Goal: Information Seeking & Learning: Check status

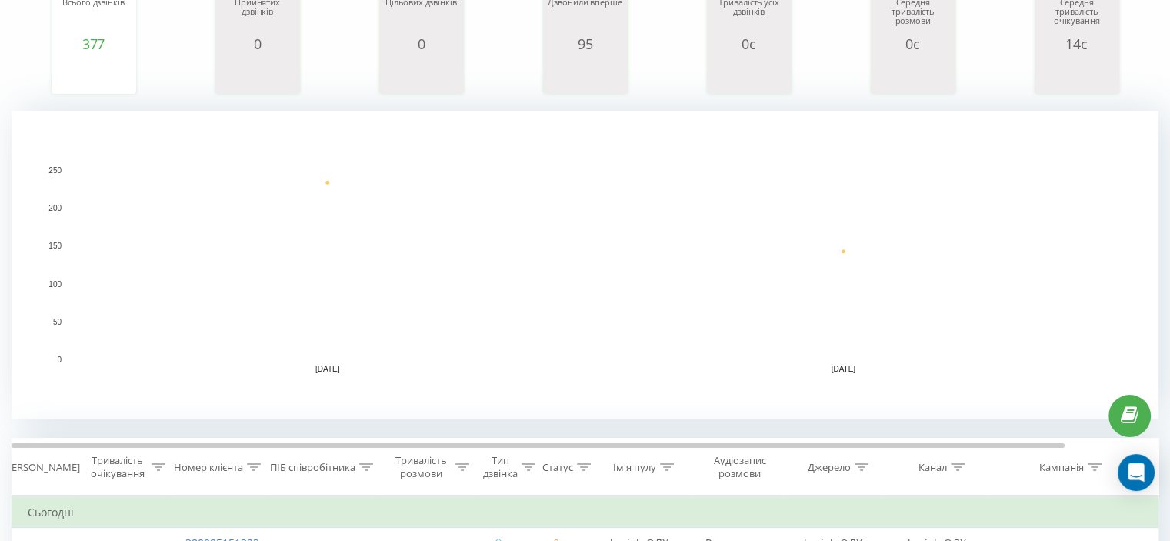
scroll to position [231, 0]
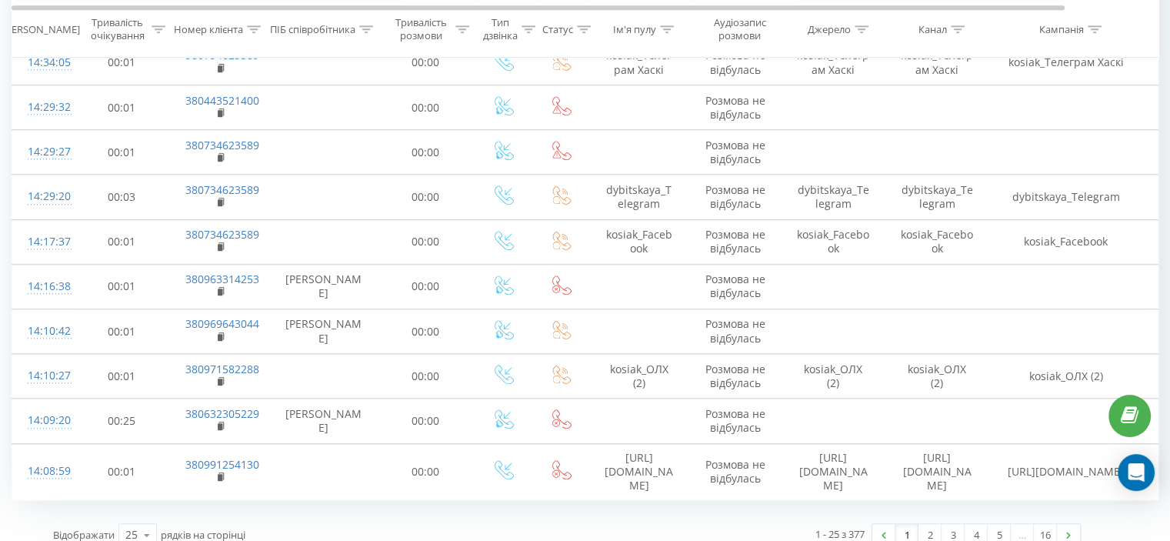
scroll to position [1384, 0]
click at [925, 524] on link "2" at bounding box center [929, 535] width 23 height 22
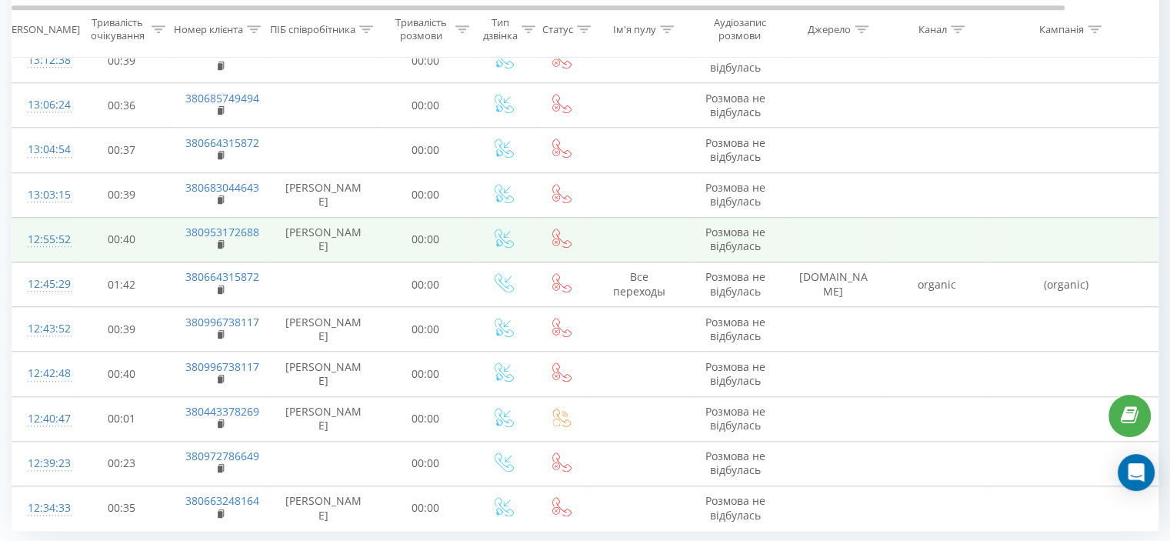
scroll to position [1384, 0]
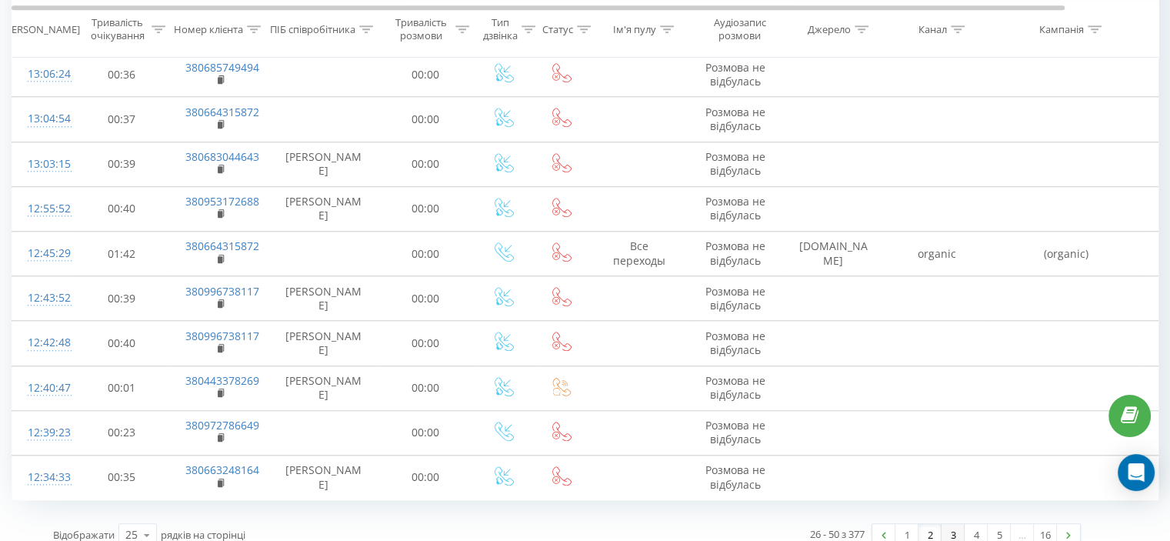
click at [960, 524] on link "3" at bounding box center [952, 535] width 23 height 22
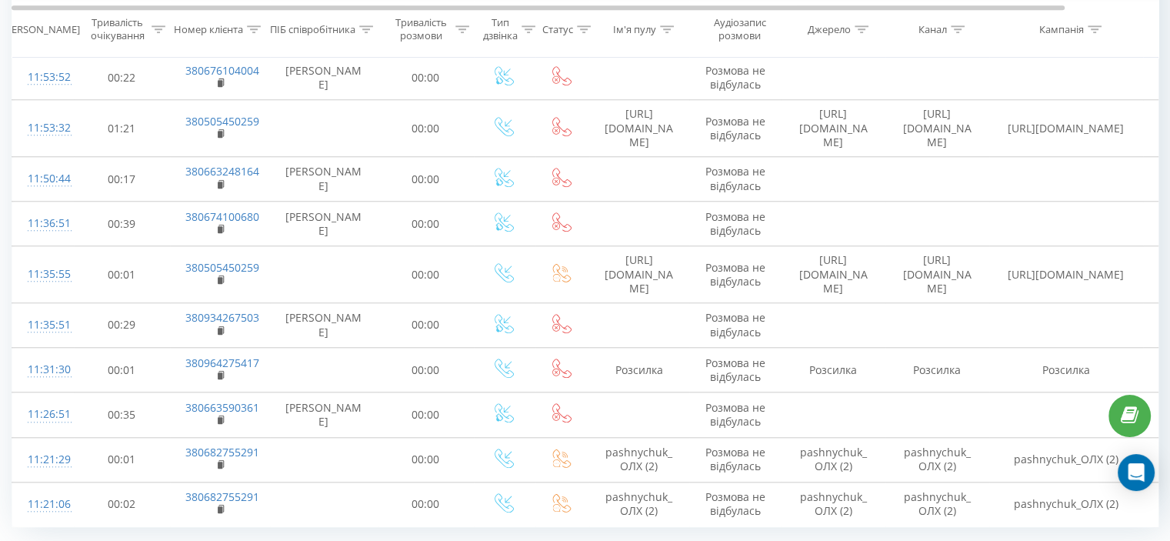
scroll to position [1384, 0]
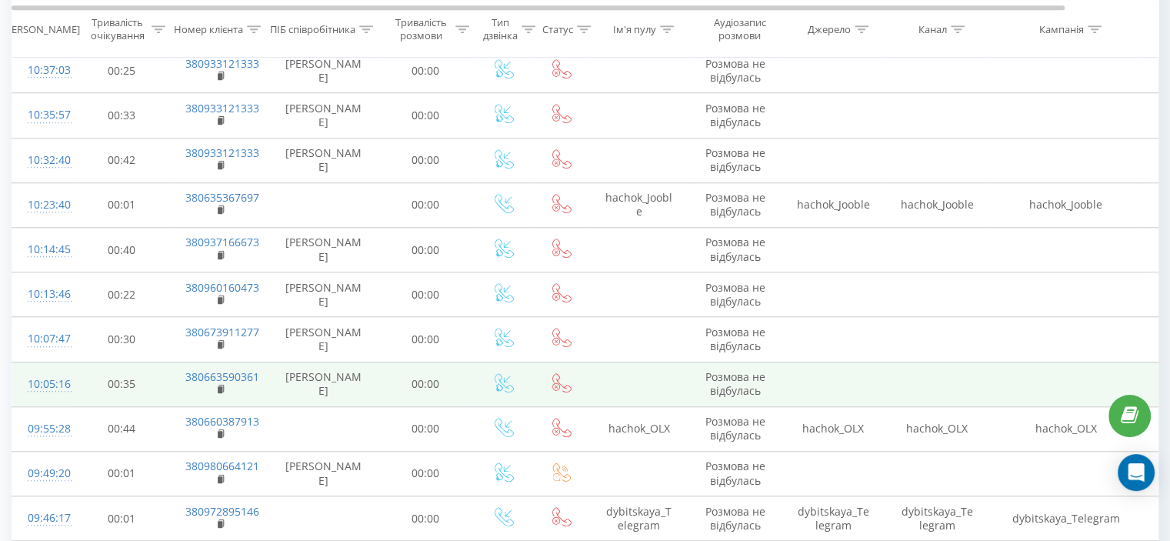
scroll to position [1384, 0]
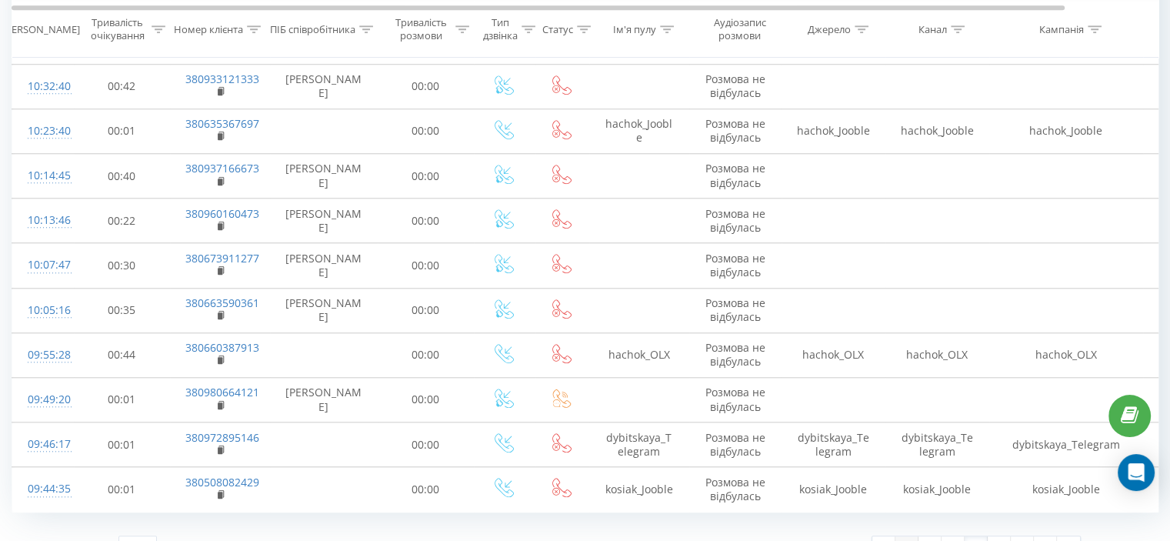
click at [902, 536] on link "1" at bounding box center [906, 547] width 23 height 22
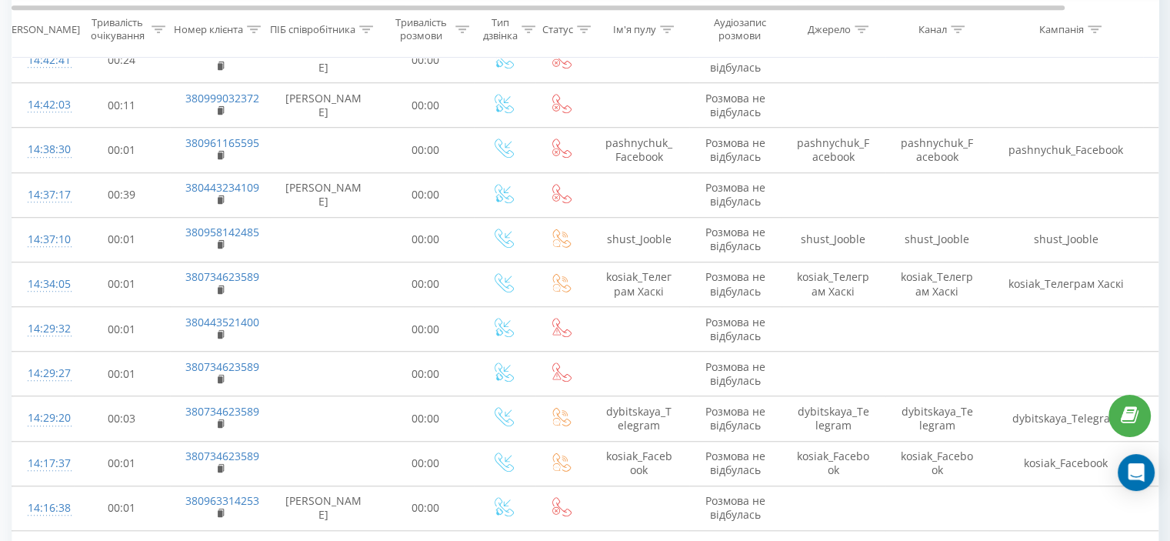
scroll to position [1384, 0]
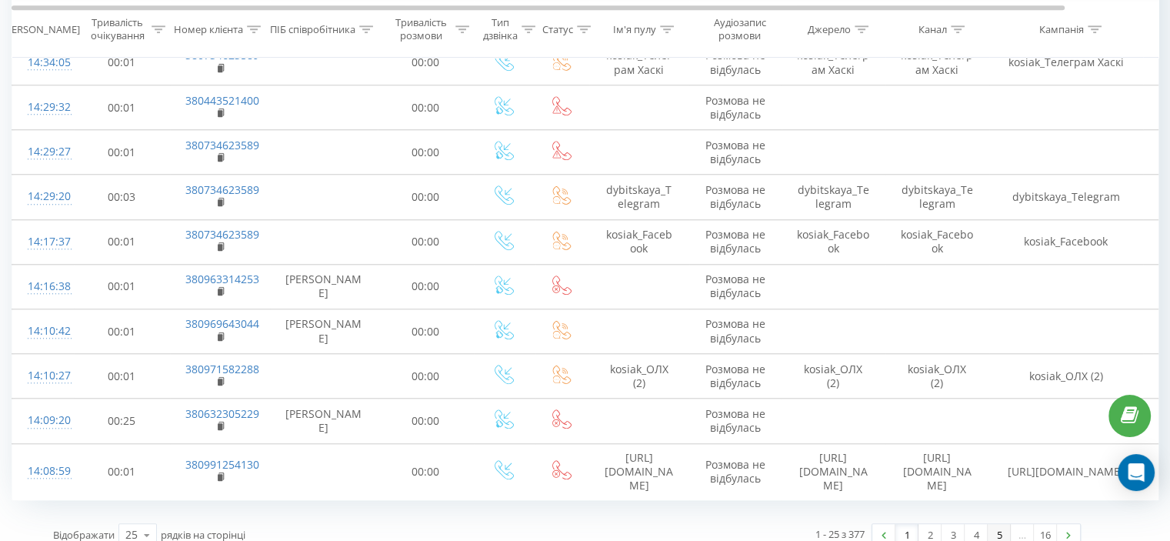
click at [989, 524] on link "5" at bounding box center [998, 535] width 23 height 22
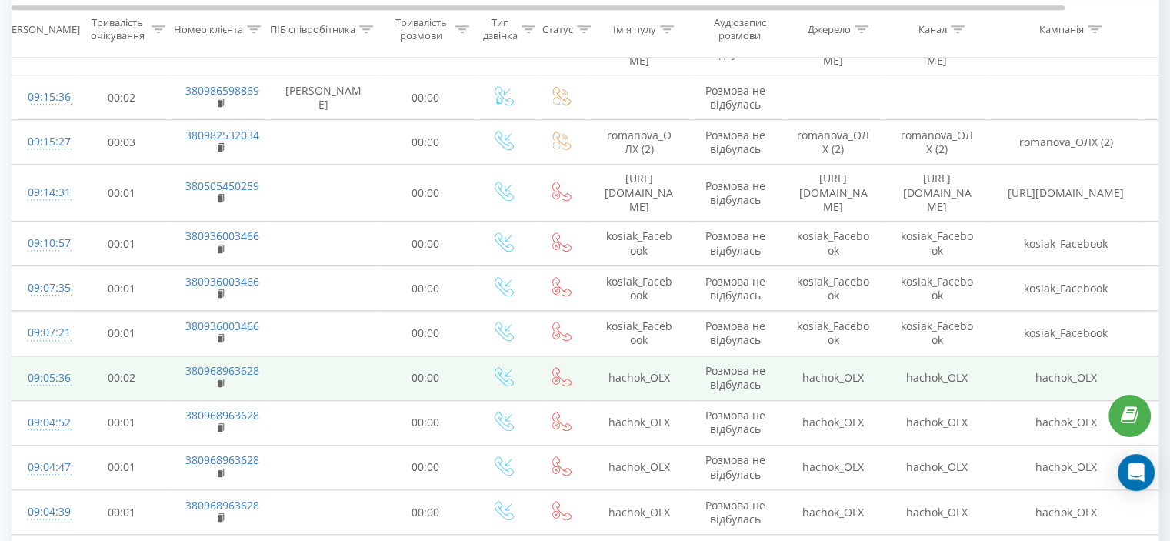
scroll to position [1384, 0]
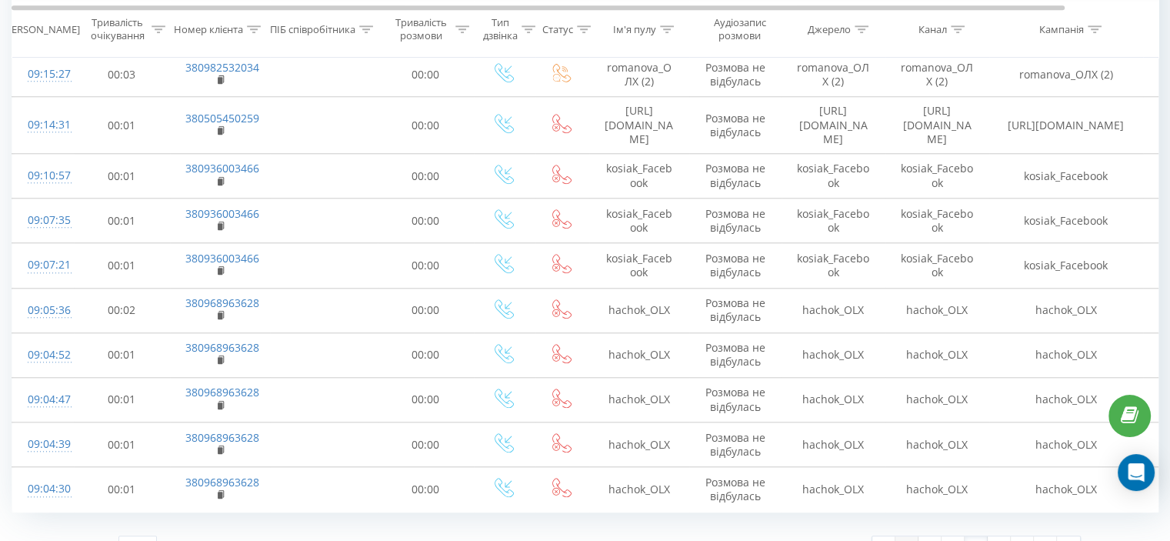
click at [899, 536] on link "1" at bounding box center [906, 547] width 23 height 22
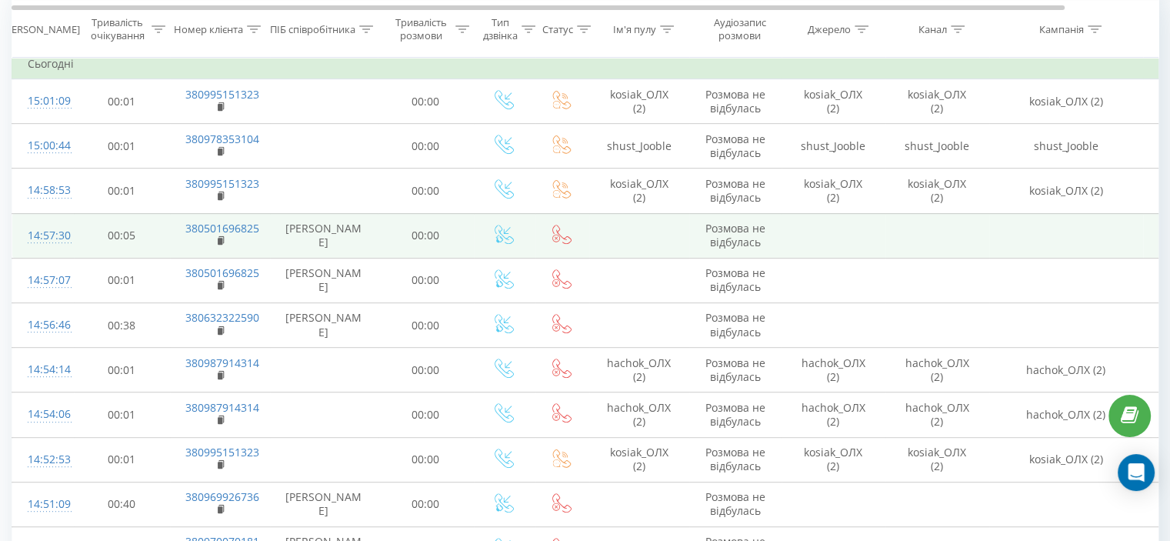
scroll to position [624, 0]
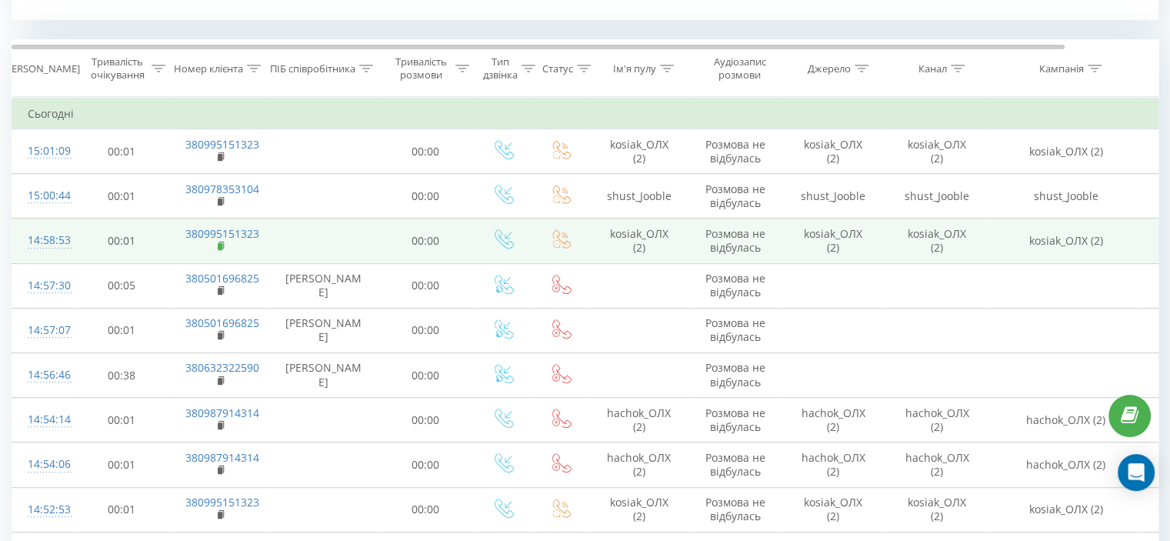
click at [221, 247] on rect at bounding box center [220, 246] width 5 height 7
